Goal: Task Accomplishment & Management: Use online tool/utility

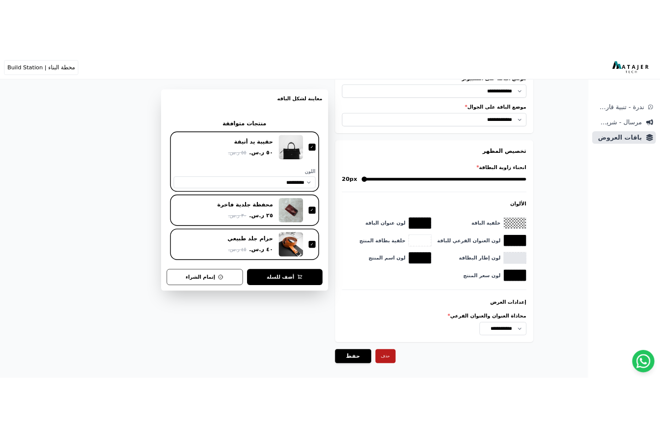
scroll to position [893, 0]
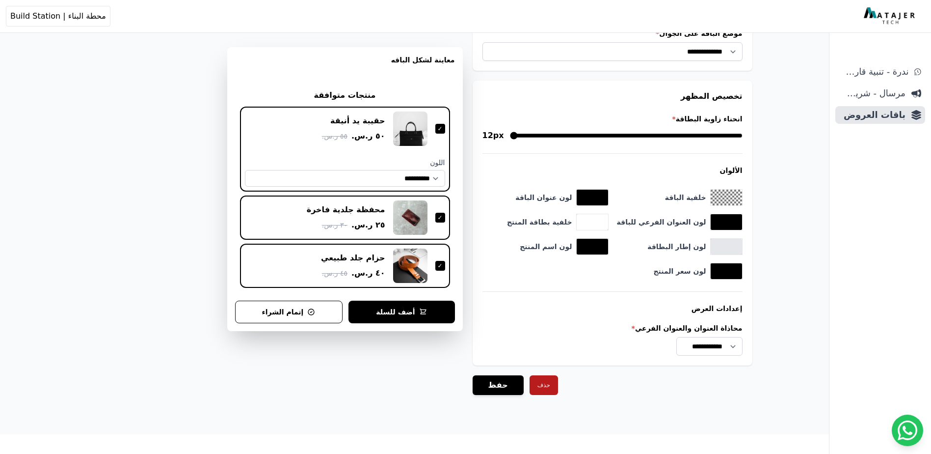
drag, startPoint x: 637, startPoint y: 131, endPoint x: 606, endPoint y: 142, distance: 33.4
click at [606, 141] on input "انحناء زاوية البطاقة *" at bounding box center [626, 136] width 233 height 12
click at [623, 27] on div "Open sidebar Open user menu محطة البناء | Build Station منيرة [EMAIL_ADDRESS][D…" at bounding box center [465, 16] width 931 height 32
drag, startPoint x: 599, startPoint y: 137, endPoint x: 532, endPoint y: 135, distance: 67.8
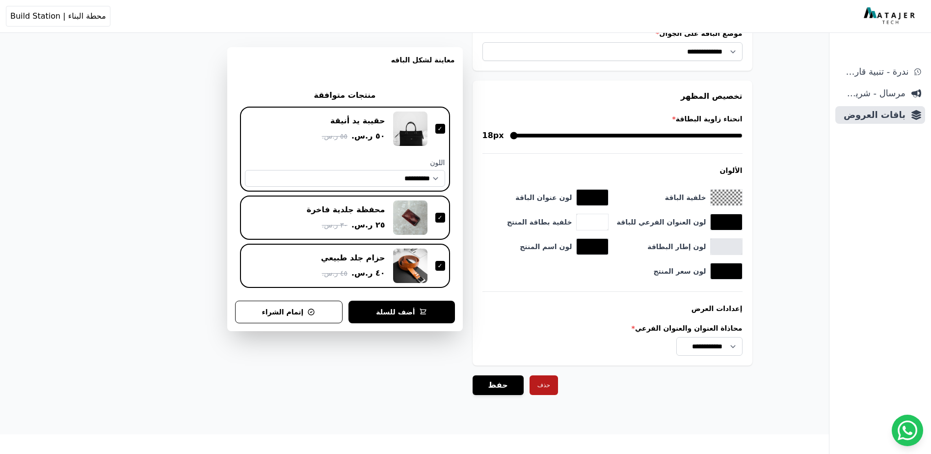
click at [532, 135] on input "انحناء زاوية البطاقة *" at bounding box center [626, 136] width 233 height 12
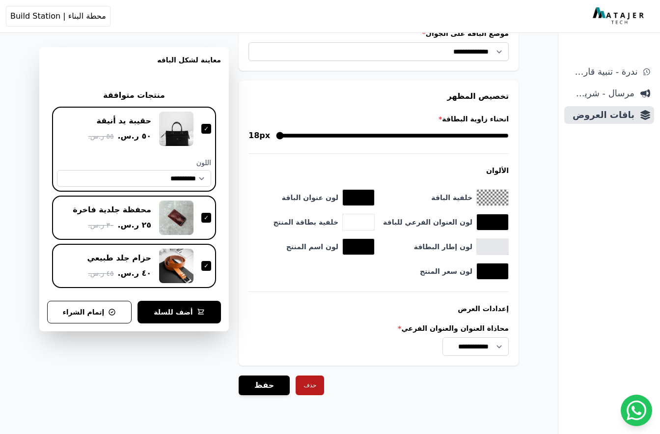
click at [572, 46] on aside "ندرة - تنبية قارب علي النفاذ مرسال - شريط دعاية باقات العروض" at bounding box center [609, 217] width 102 height 434
drag, startPoint x: 298, startPoint y: 137, endPoint x: 351, endPoint y: 135, distance: 52.1
click at [351, 135] on input "انحناء زاوية البطاقة *" at bounding box center [392, 136] width 233 height 12
drag, startPoint x: 351, startPoint y: 135, endPoint x: 330, endPoint y: 135, distance: 20.6
type input "**"
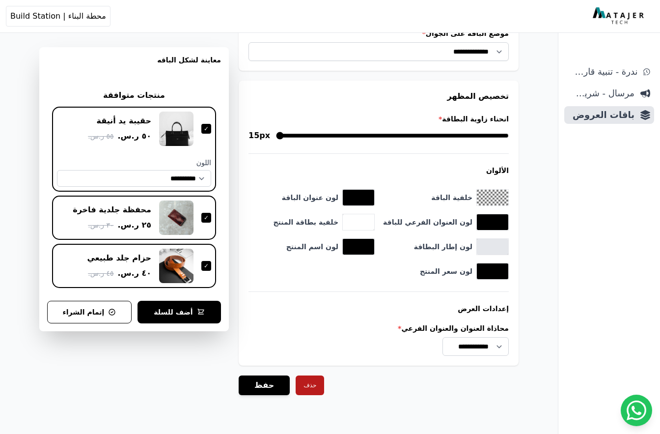
click at [330, 135] on input "انحناء زاوية البطاقة *" at bounding box center [392, 136] width 233 height 12
